Goal: Find specific page/section: Find specific page/section

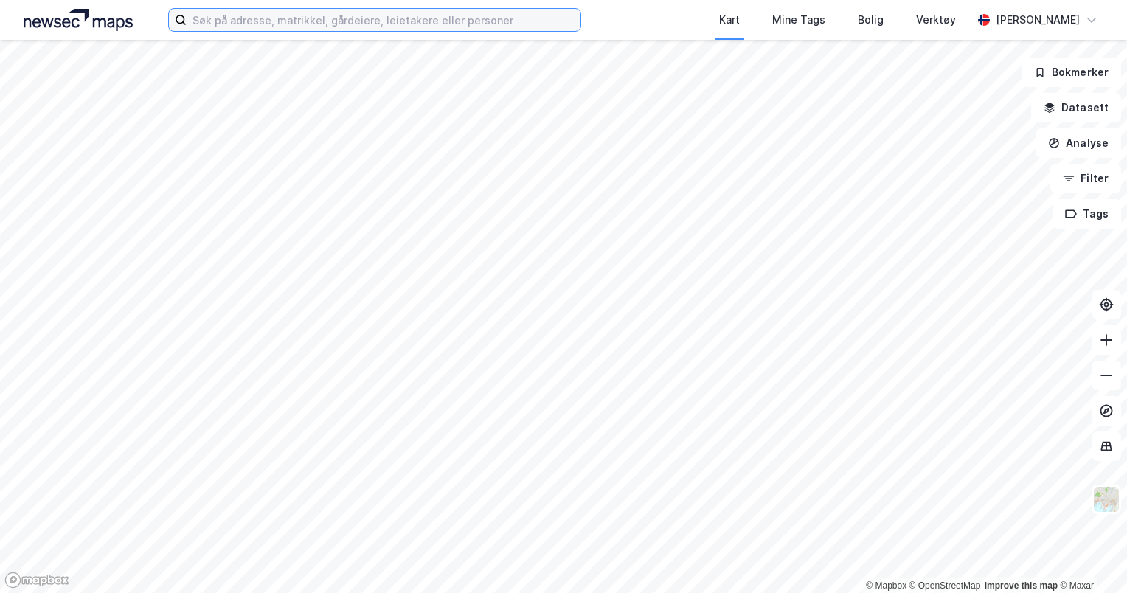
click at [477, 27] on input at bounding box center [384, 20] width 394 height 22
paste input "Altera Infrastructure Production AS"
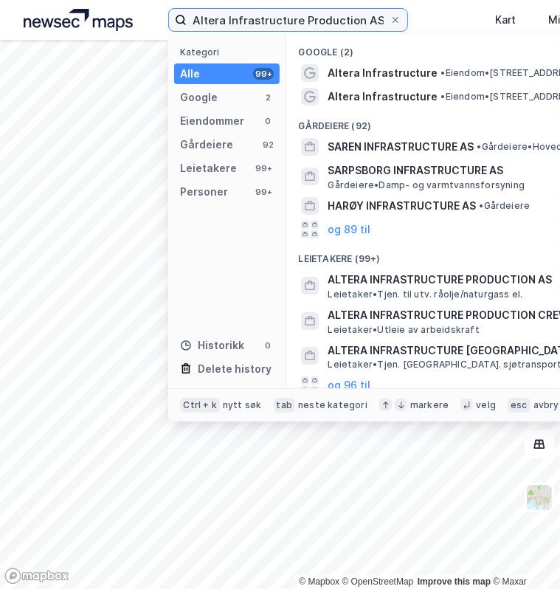
click at [325, 24] on input "Altera Infrastructure Production AS" at bounding box center [288, 20] width 203 height 22
paste input "939545832"
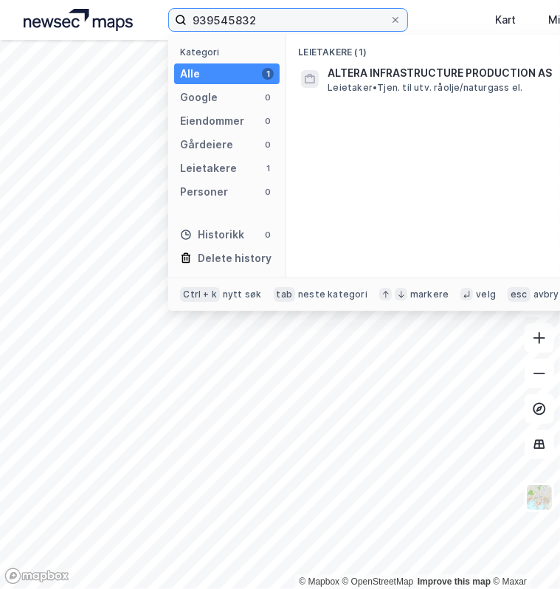
click at [280, 26] on input "939545832" at bounding box center [288, 20] width 203 height 22
paste input "Altera Infrastructure Production Crew AS"
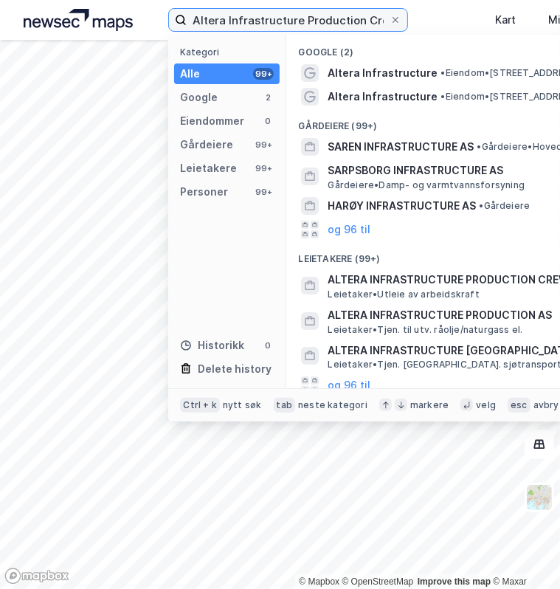
click at [348, 24] on input "Altera Infrastructure Production Crew AS" at bounding box center [288, 20] width 203 height 22
paste input "996235149"
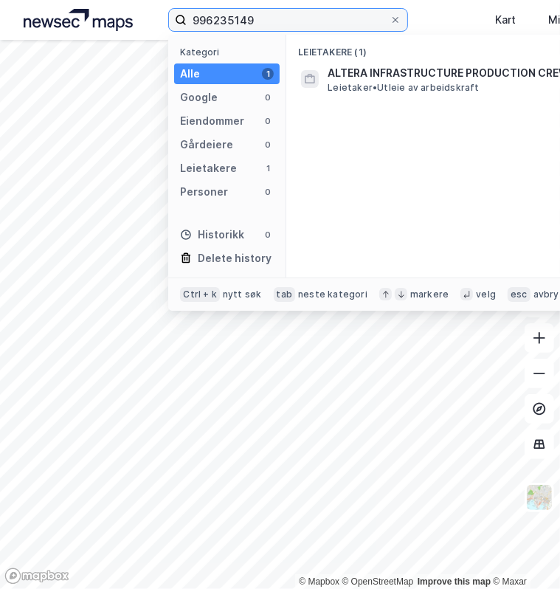
click at [272, 19] on input "996235149" at bounding box center [288, 20] width 203 height 22
paste input "Altera Infrastructure Siri AS"
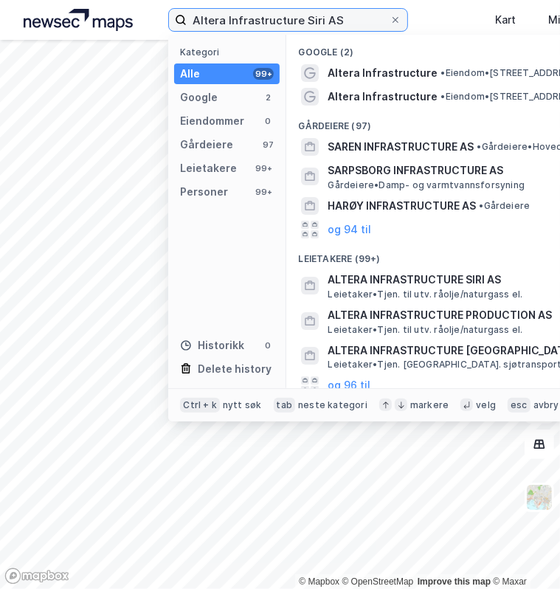
click at [315, 13] on input "Altera Infrastructure Siri AS" at bounding box center [288, 20] width 203 height 22
paste input "996235149"
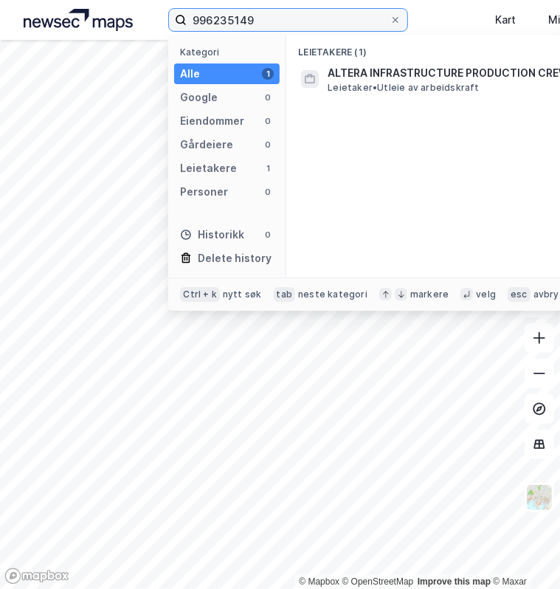
click at [287, 25] on input "996235149" at bounding box center [288, 20] width 203 height 22
paste input "Altera Infrastructure Siri AS"
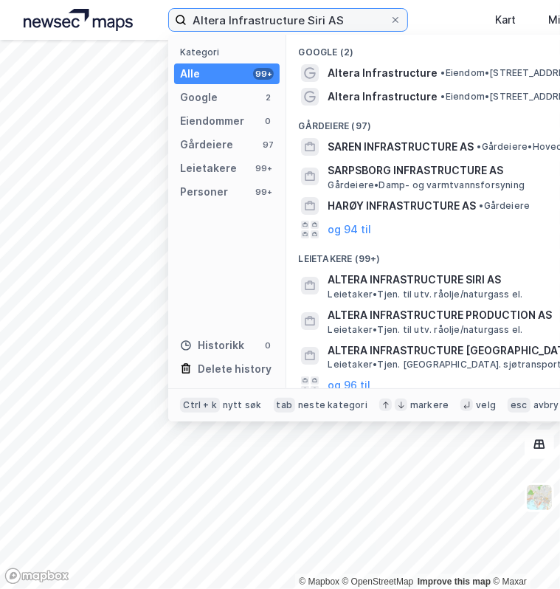
click at [339, 18] on input "Altera Infrastructure Siri AS" at bounding box center [288, 20] width 203 height 22
paste input "990485674"
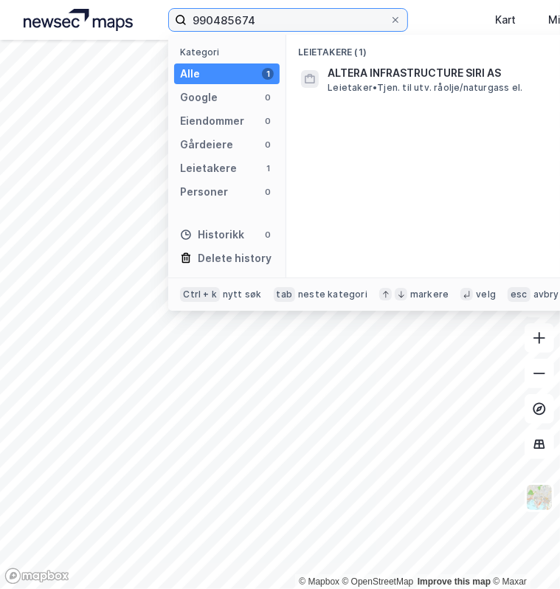
click at [269, 22] on input "990485674" at bounding box center [288, 20] width 203 height 22
paste input "Altera Infrastructure Voyageur AS"
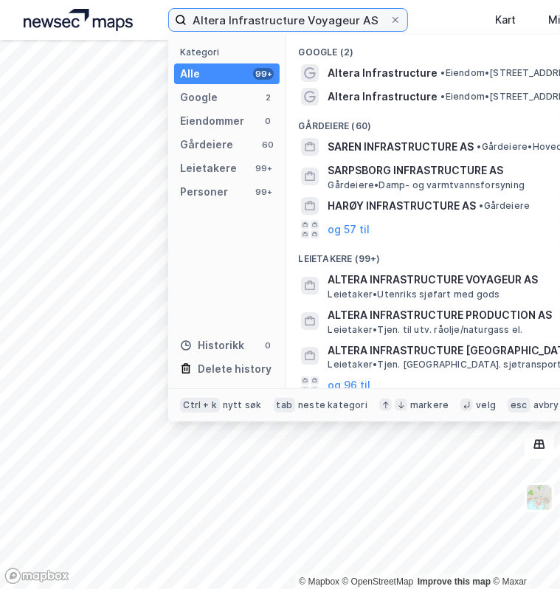
click at [277, 24] on input "Altera Infrastructure Voyageur AS" at bounding box center [288, 20] width 203 height 22
paste input "990479518"
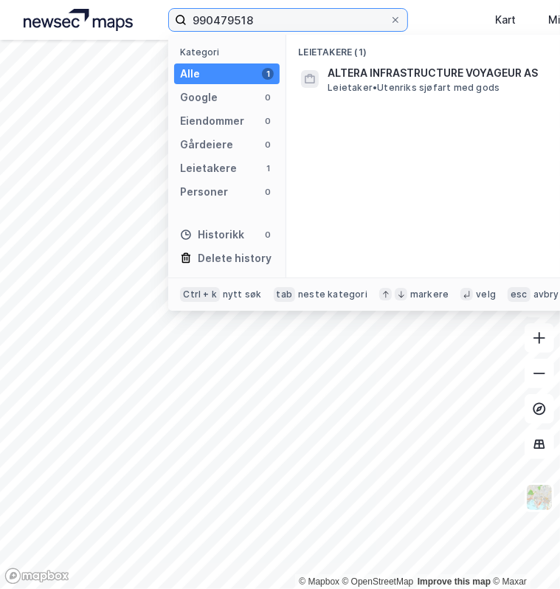
click at [351, 27] on input "990479518" at bounding box center [288, 20] width 203 height 22
paste input "6508234"
click at [350, 21] on input "996508234" at bounding box center [288, 20] width 203 height 22
paste input "[PERSON_NAME]"
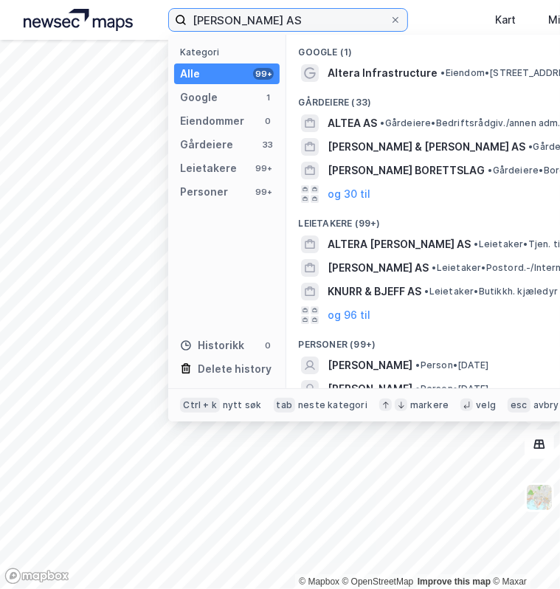
click at [298, 24] on input "[PERSON_NAME] AS" at bounding box center [288, 20] width 203 height 22
paste input "Petrojarl I Production AS"
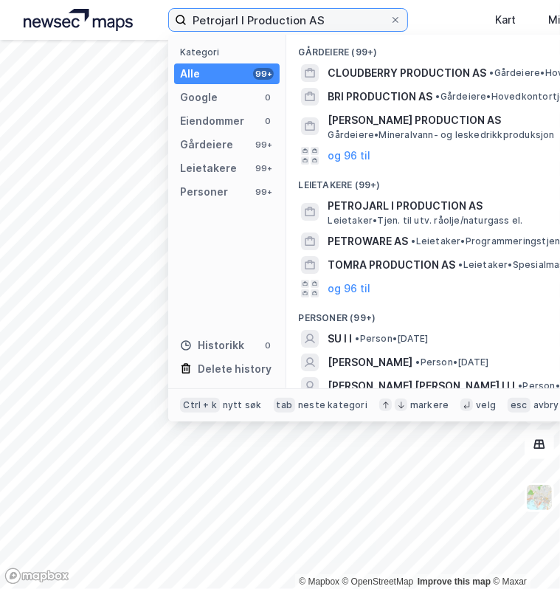
click at [347, 21] on input "Petrojarl I Production AS" at bounding box center [288, 20] width 203 height 22
paste input "997788885"
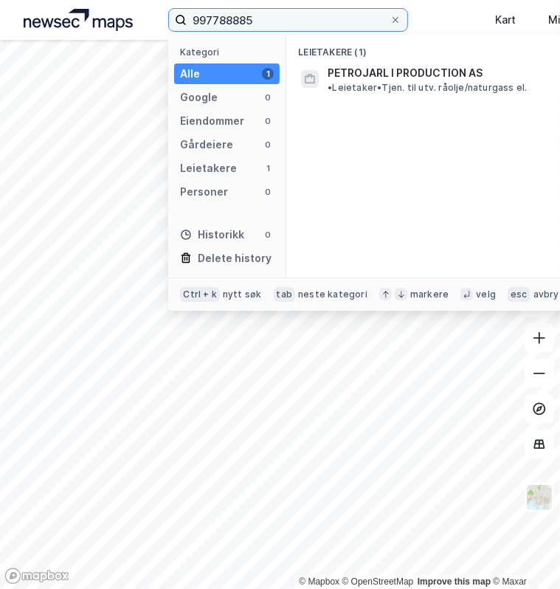
click at [333, 24] on input "997788885" at bounding box center [288, 20] width 203 height 22
paste input "8597324"
click at [319, 24] on input "985973245" at bounding box center [288, 20] width 203 height 22
paste input "Piranema Production AS"
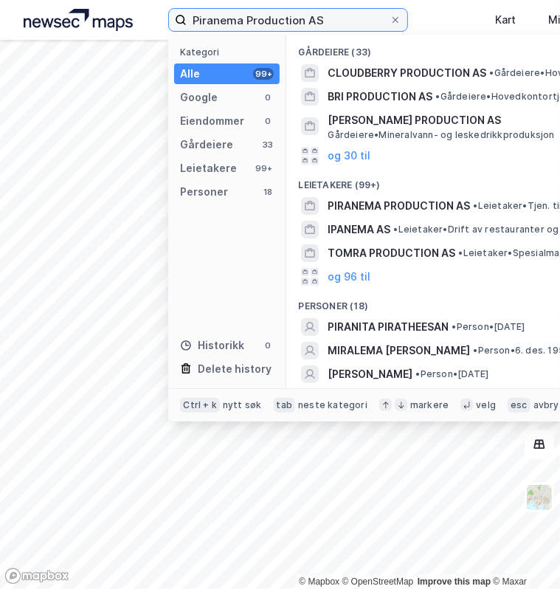
type input "Piranema Production AS"
